Goal: Check status: Check status

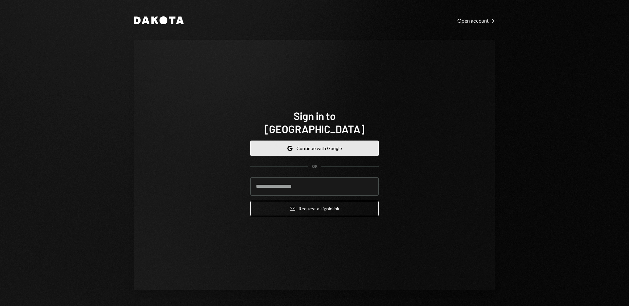
click at [300, 141] on button "Google Continue with Google" at bounding box center [314, 148] width 128 height 15
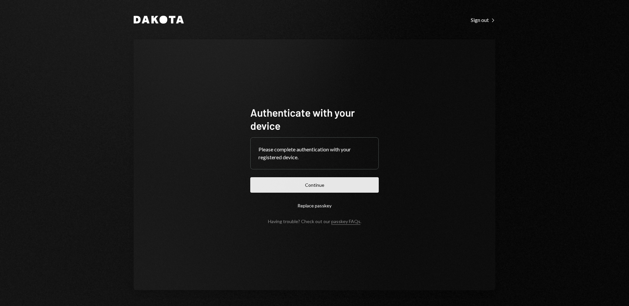
click at [300, 184] on button "Continue" at bounding box center [314, 184] width 128 height 15
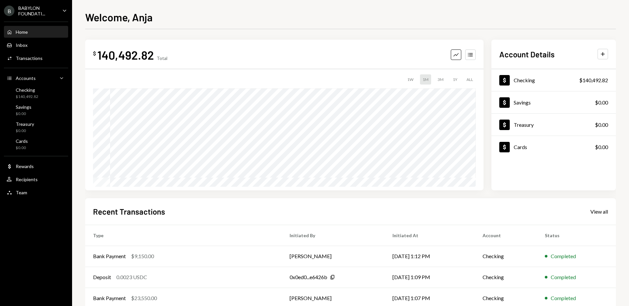
click at [32, 10] on div "BABYLON FOUNDATI..." at bounding box center [37, 10] width 39 height 11
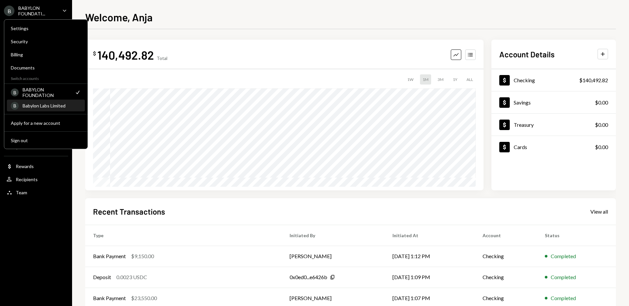
click at [36, 108] on div "Babylon Labs Limited" at bounding box center [52, 106] width 58 height 6
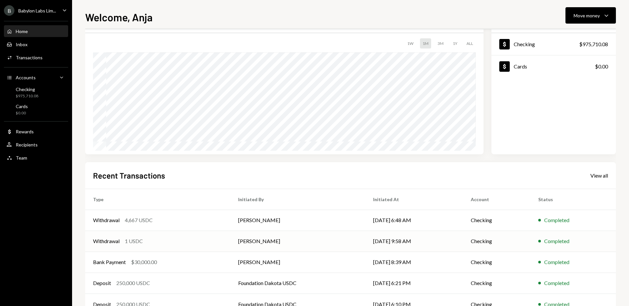
scroll to position [58, 0]
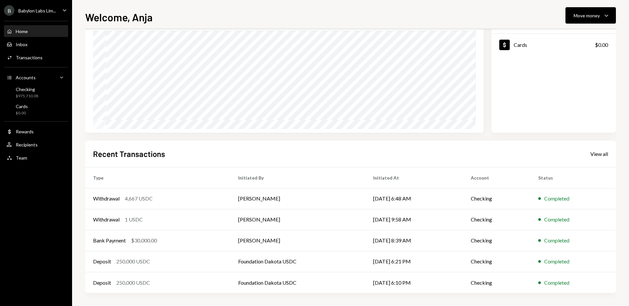
click at [53, 13] on div "Babylon Labs Lim..." at bounding box center [37, 11] width 38 height 6
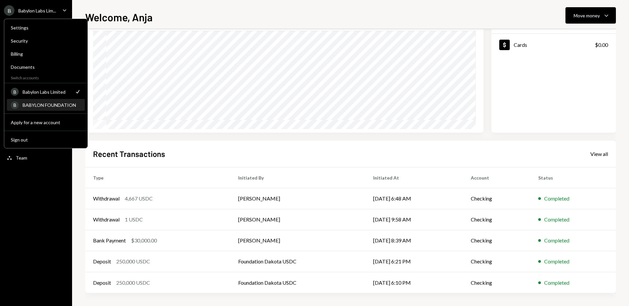
click at [51, 104] on div "BABYLON FOUNDATION" at bounding box center [52, 105] width 58 height 6
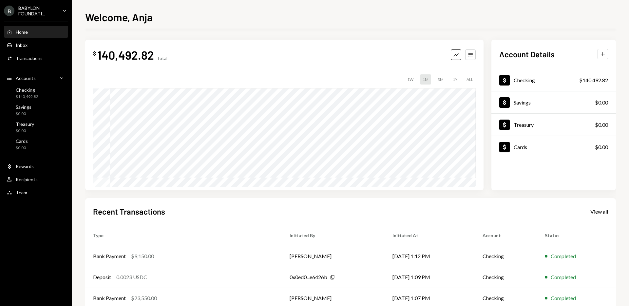
scroll to position [58, 0]
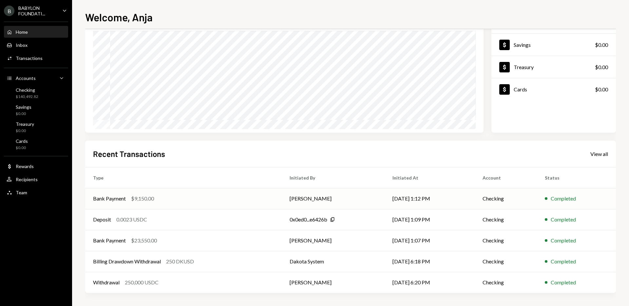
click at [138, 200] on div "$9,150.00" at bounding box center [142, 199] width 23 height 8
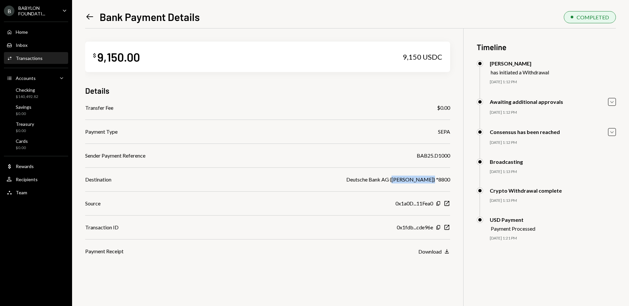
drag, startPoint x: 433, startPoint y: 180, endPoint x: 400, endPoint y: 177, distance: 33.8
click at [400, 177] on div "Deutsche Bank AG ([PERSON_NAME]) *8800" at bounding box center [398, 180] width 104 height 8
copy div "[PERSON_NAME]"
click at [90, 12] on link "Left Arrow" at bounding box center [89, 16] width 9 height 10
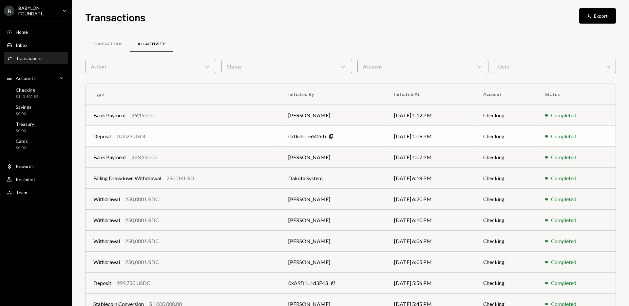
click at [198, 133] on div "Deposit 0.0023 USDC" at bounding box center [182, 136] width 179 height 8
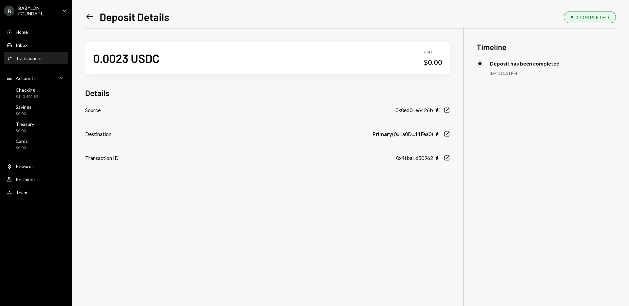
click at [86, 14] on icon "Left Arrow" at bounding box center [89, 16] width 9 height 9
